Goal: Transaction & Acquisition: Book appointment/travel/reservation

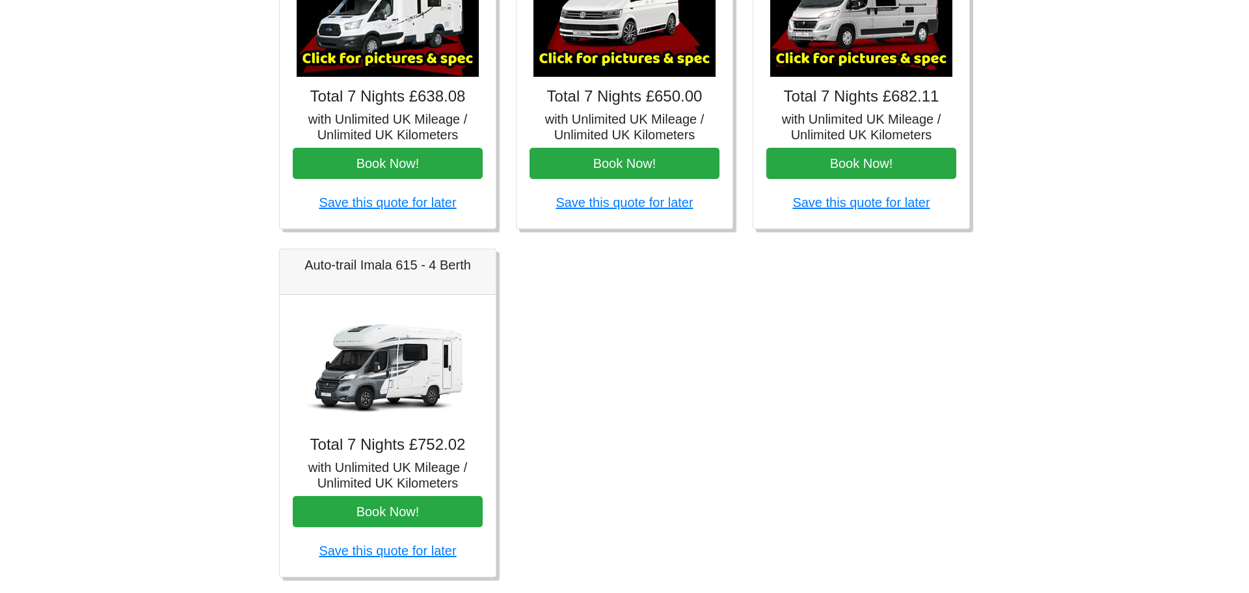
scroll to position [696, 0]
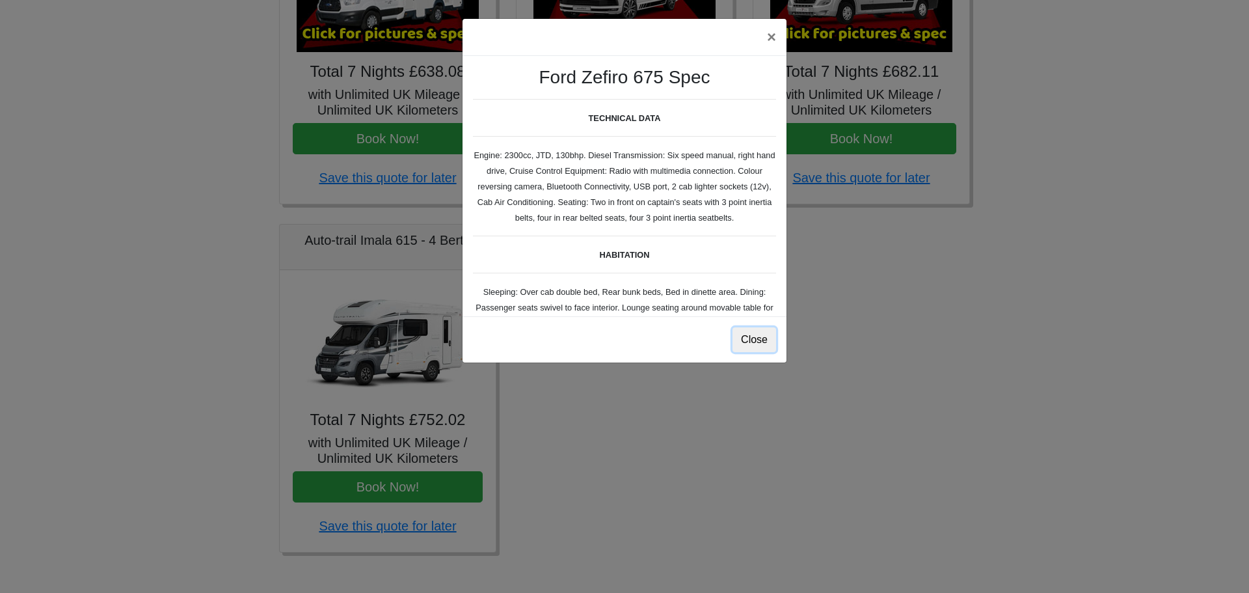
click at [768, 337] on button "Close" at bounding box center [755, 339] width 44 height 25
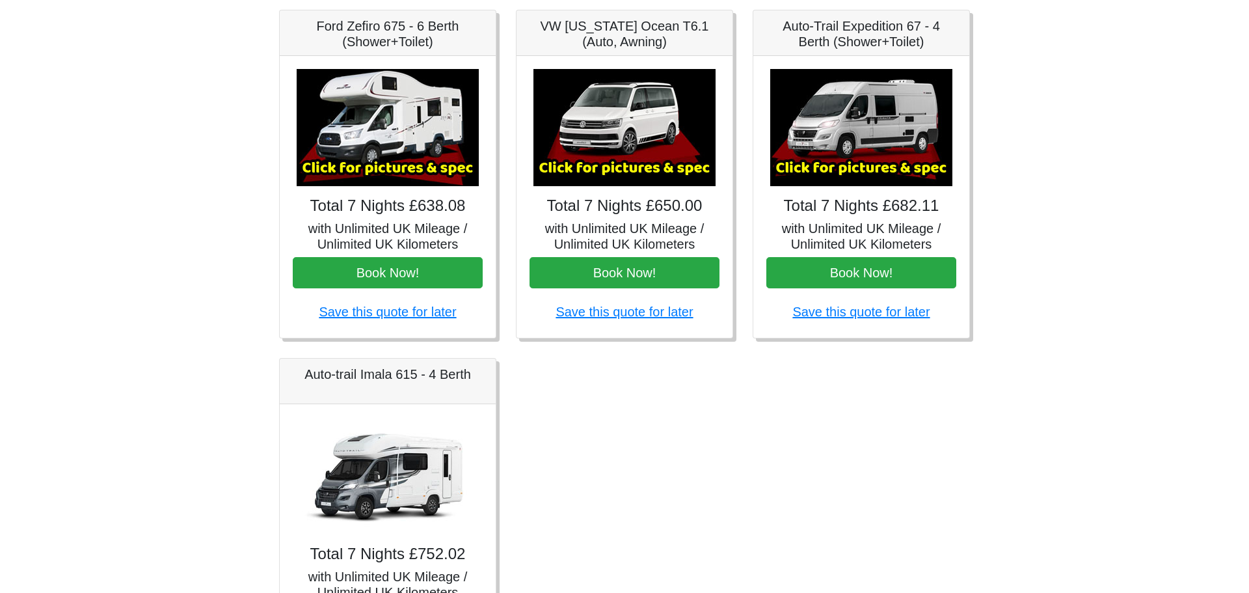
scroll to position [501, 0]
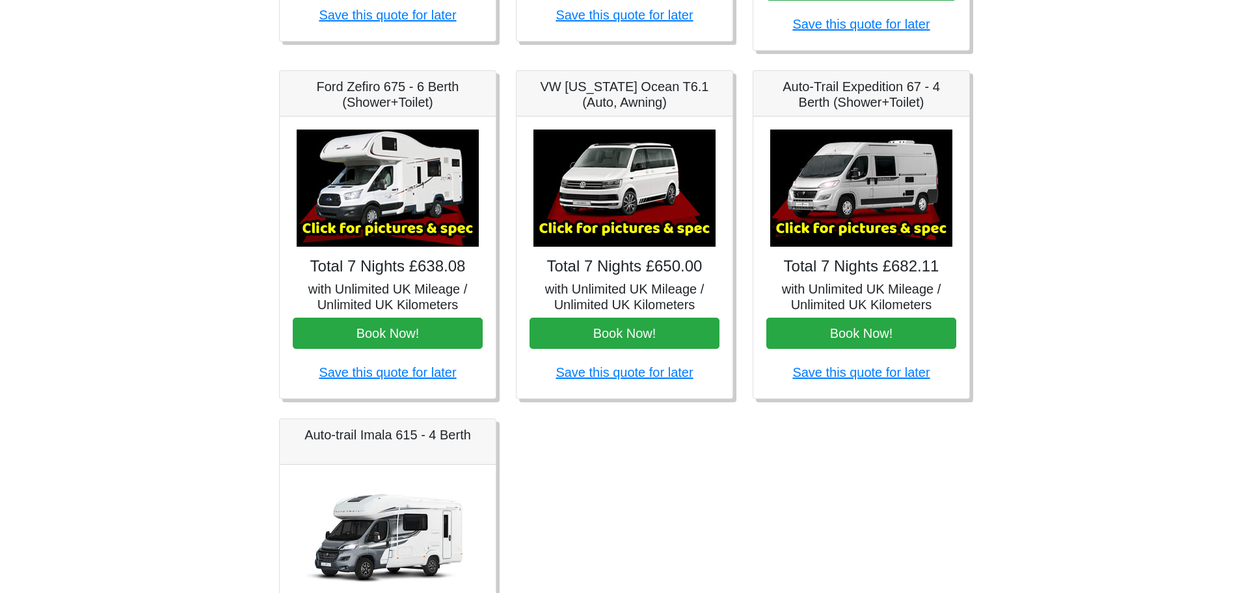
click at [396, 100] on h5 "Ford Zefiro 675 - 6 Berth (Shower+Toilet)" at bounding box center [388, 94] width 190 height 31
click at [437, 287] on h5 "with Unlimited UK Mileage / Unlimited UK Kilometers" at bounding box center [388, 296] width 190 height 31
click at [400, 332] on button "Book Now!" at bounding box center [388, 333] width 190 height 31
click at [366, 217] on img at bounding box center [388, 187] width 182 height 117
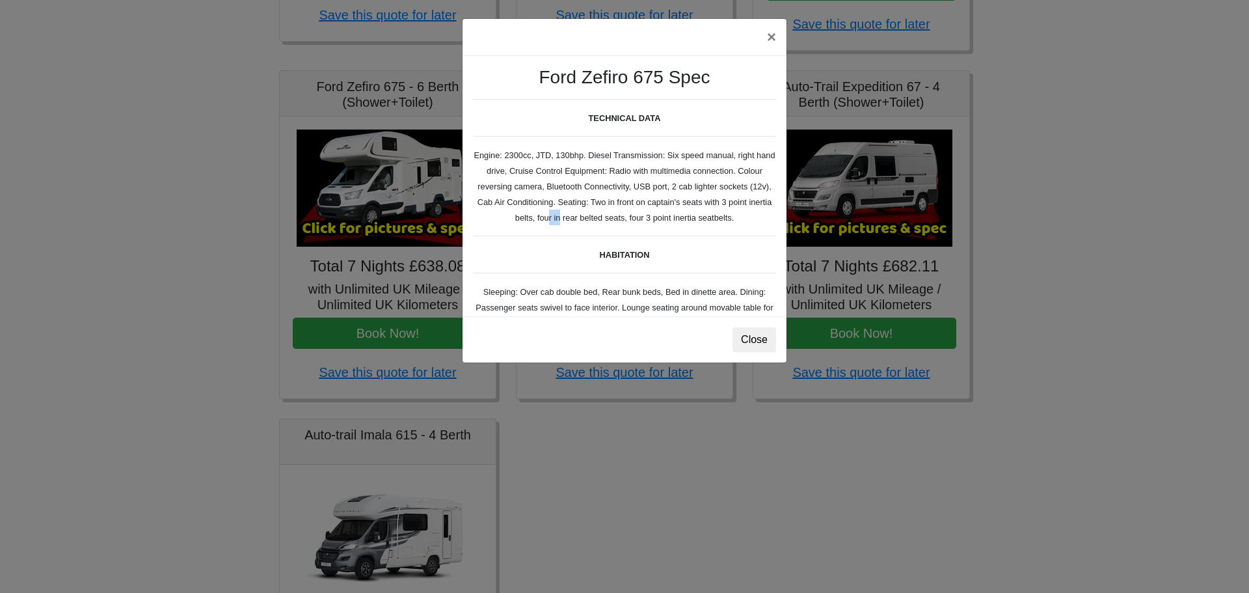
click at [366, 217] on div "× Ford Zefiro 675 Spec TECHNICAL DATA Engine: 2300cc, JTD, 130bhp. Diesel Trans…" at bounding box center [624, 296] width 1249 height 593
click at [760, 346] on button "Close" at bounding box center [755, 339] width 44 height 25
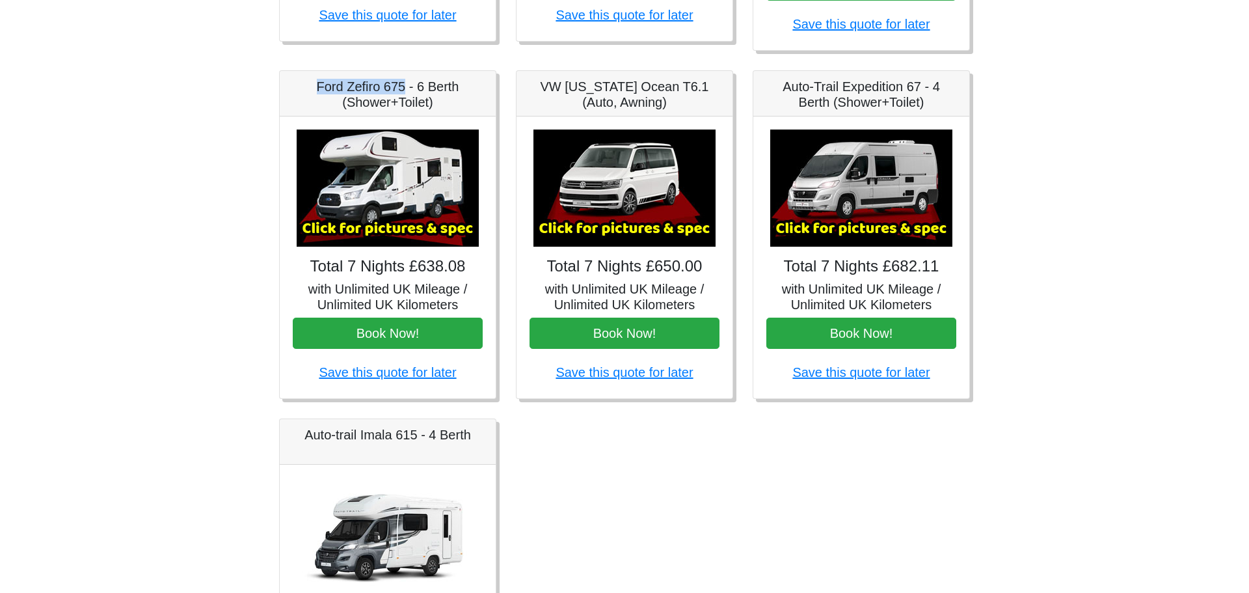
drag, startPoint x: 317, startPoint y: 86, endPoint x: 407, endPoint y: 92, distance: 90.0
click at [407, 92] on h5 "Ford Zefiro 675 - 6 Berth (Shower+Toilet)" at bounding box center [388, 94] width 190 height 31
copy h5 "Ford Zefiro 675"
click at [424, 237] on img at bounding box center [388, 187] width 182 height 117
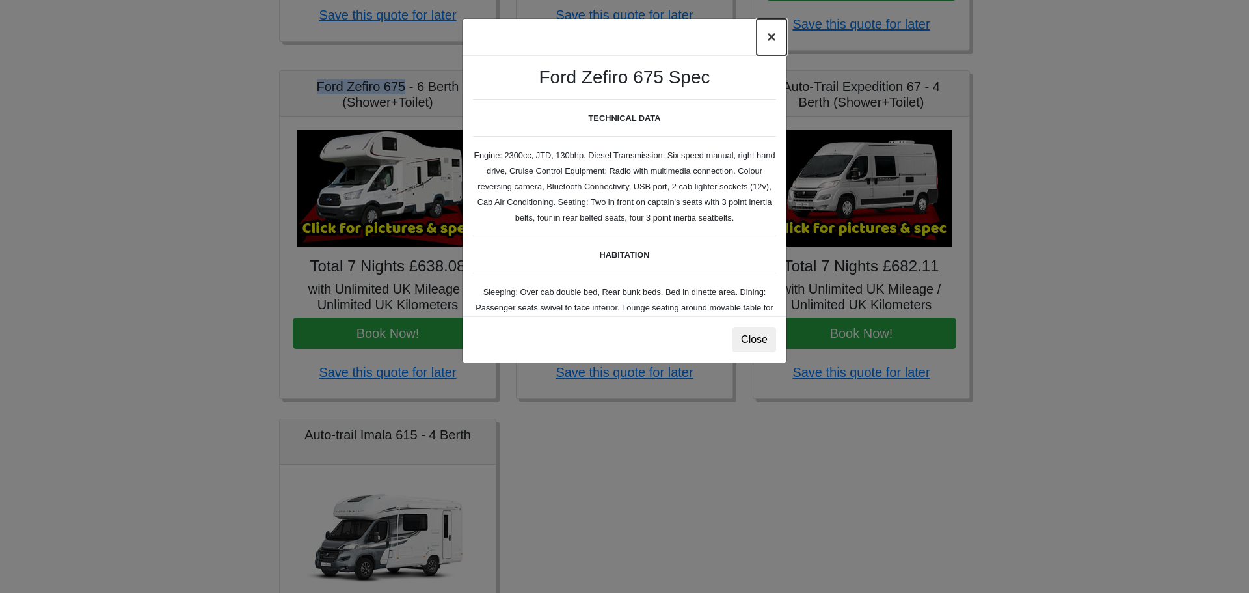
click at [769, 35] on button "×" at bounding box center [772, 37] width 30 height 36
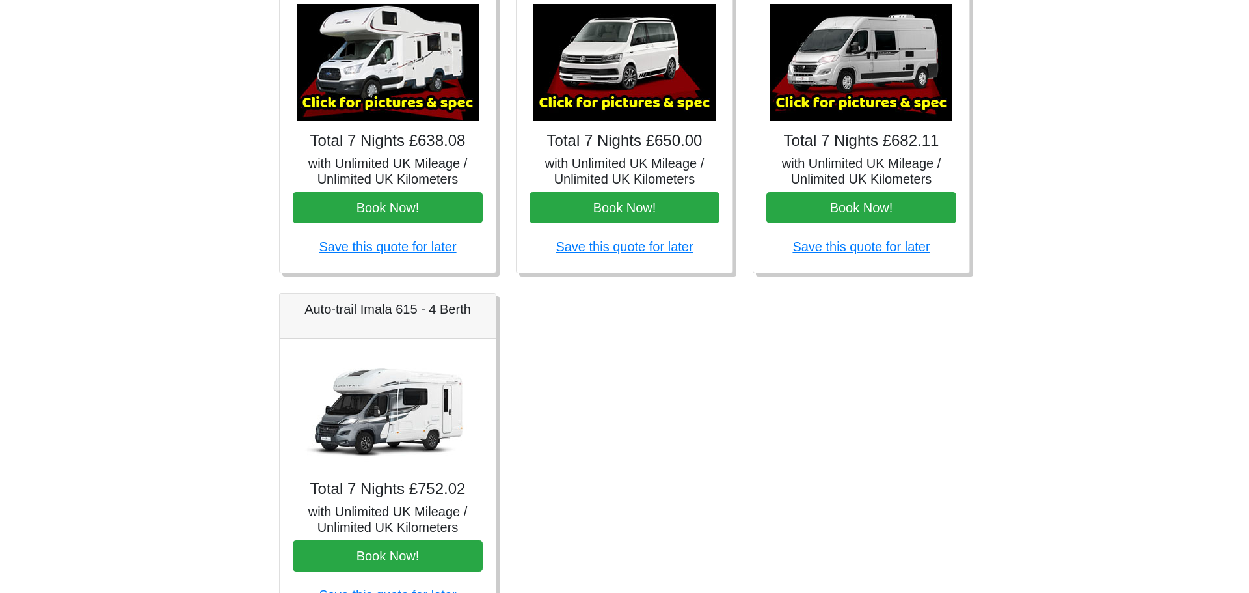
scroll to position [633, 0]
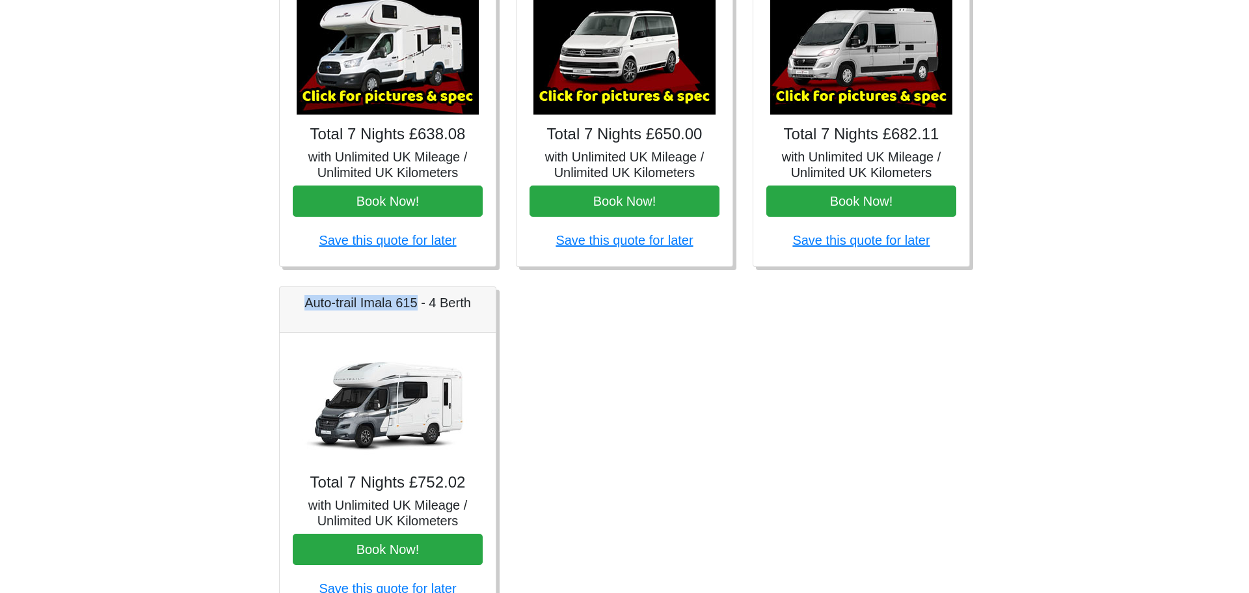
drag, startPoint x: 305, startPoint y: 304, endPoint x: 418, endPoint y: 301, distance: 113.2
click at [418, 301] on h5 "Auto-trail Imala 615 - 4 Berth" at bounding box center [388, 303] width 190 height 16
copy h5 "Auto-trail Imala 615"
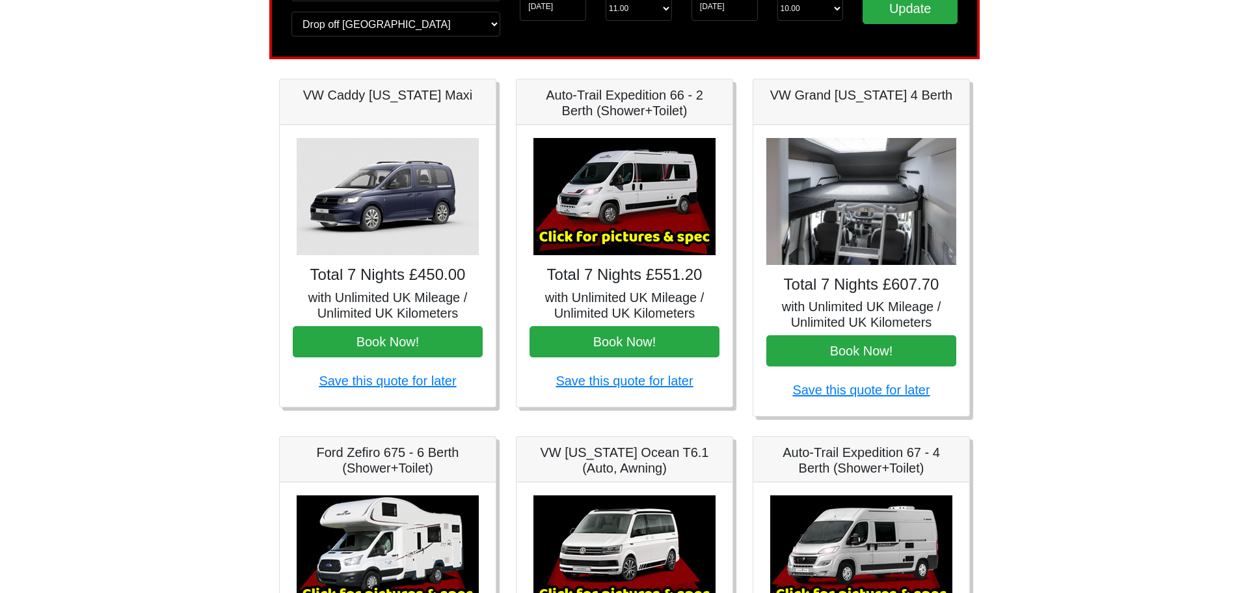
scroll to position [0, 0]
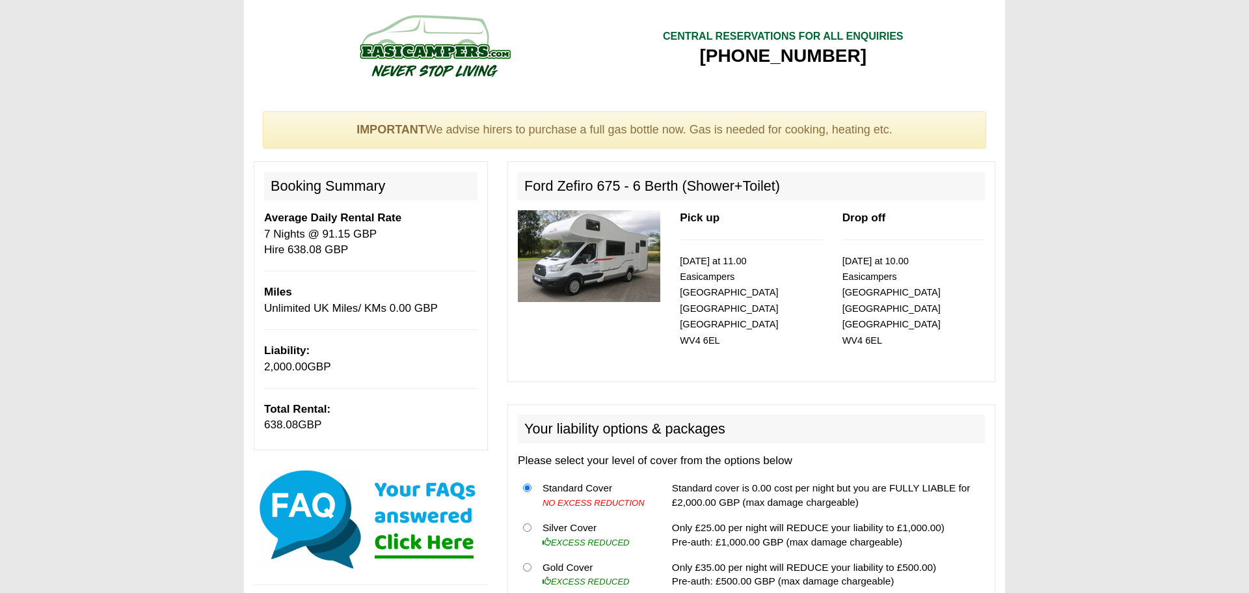
click at [684, 196] on h2 "Ford Zefiro 675 - 6 Berth (Shower+Toilet)" at bounding box center [751, 186] width 467 height 29
